Goal: Task Accomplishment & Management: Use online tool/utility

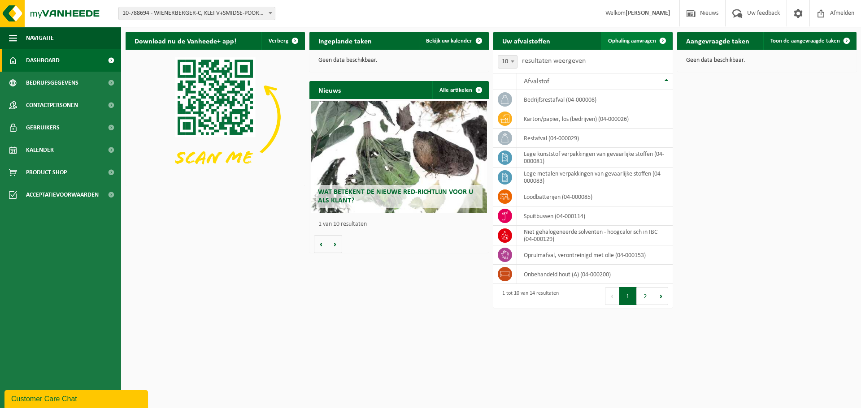
click at [637, 40] on span "Ophaling aanvragen" at bounding box center [632, 41] width 48 height 6
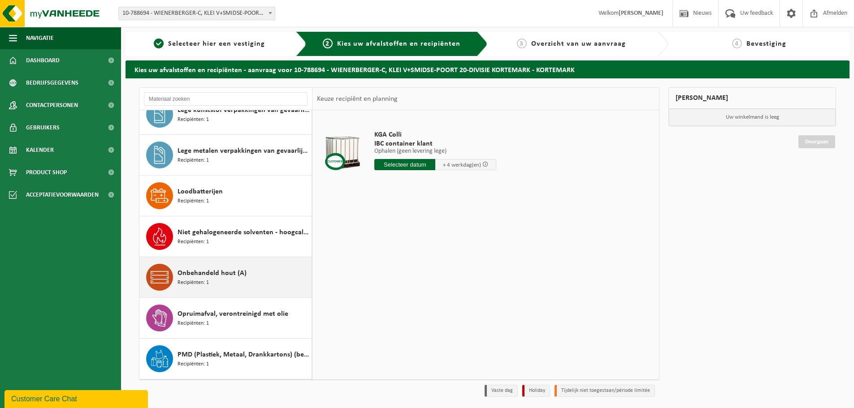
click at [211, 274] on span "Onbehandeld hout (A)" at bounding box center [212, 273] width 69 height 11
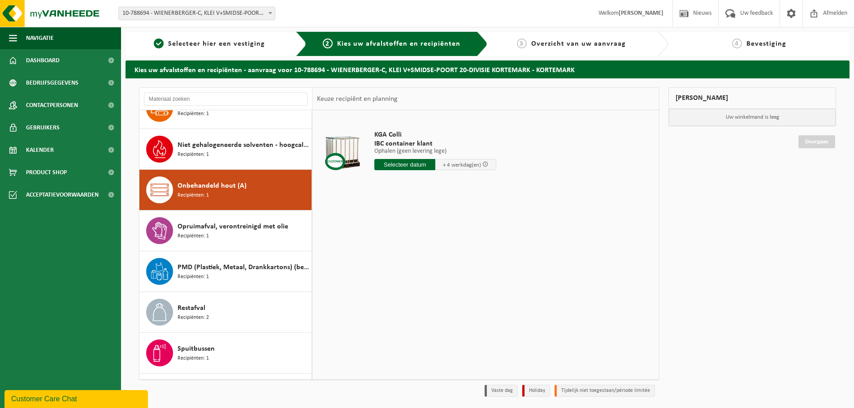
scroll to position [301, 0]
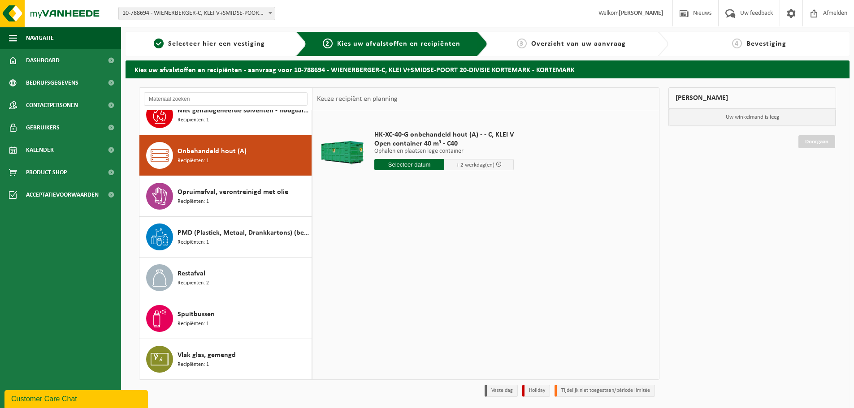
click at [413, 165] on input "text" at bounding box center [409, 164] width 70 height 11
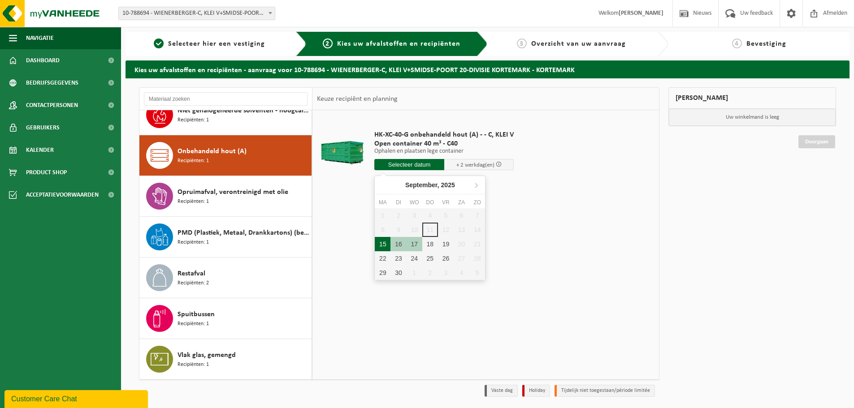
click at [383, 241] on div "15" at bounding box center [383, 244] width 16 height 14
type input "Van 2025-09-15"
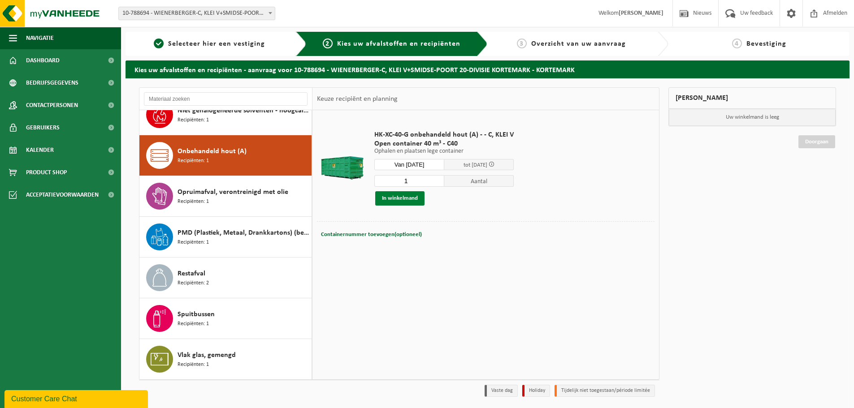
click at [395, 197] on button "In winkelmand" at bounding box center [399, 198] width 49 height 14
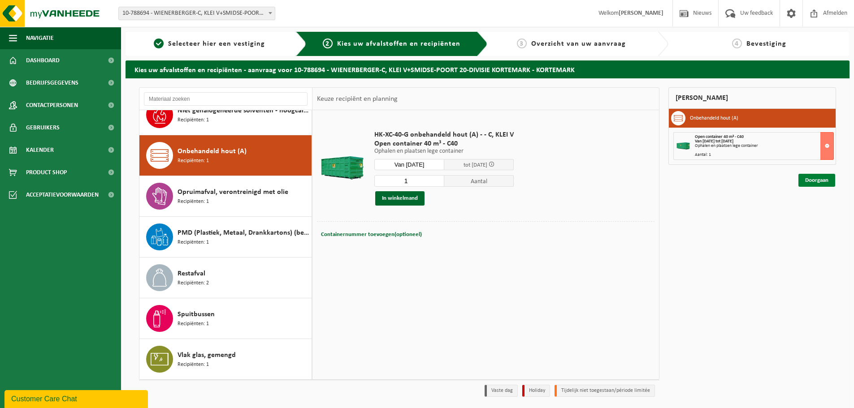
click at [815, 179] on link "Doorgaan" at bounding box center [817, 180] width 37 height 13
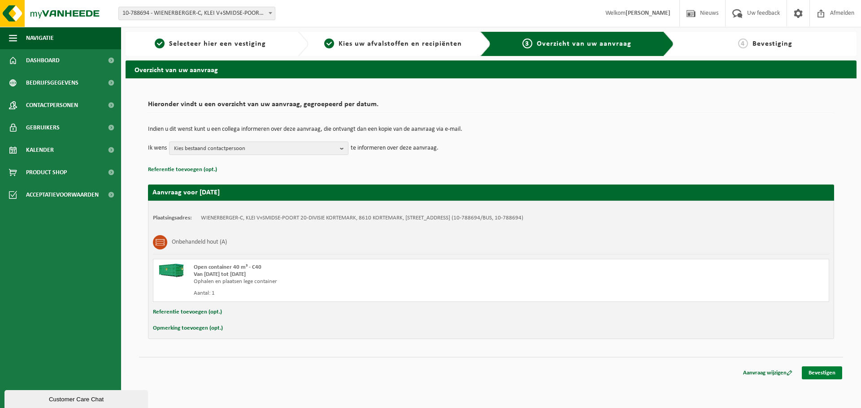
drag, startPoint x: 828, startPoint y: 376, endPoint x: 816, endPoint y: 375, distance: 12.6
click at [828, 375] on link "Bevestigen" at bounding box center [822, 373] width 40 height 13
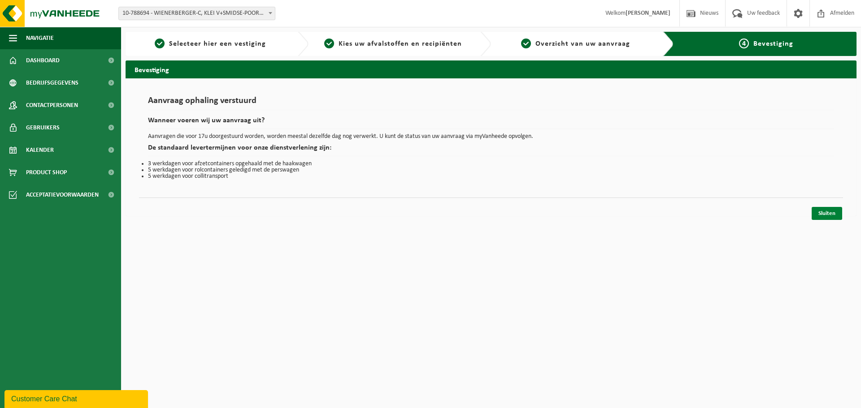
click at [822, 214] on link "Sluiten" at bounding box center [827, 213] width 30 height 13
